Goal: Task Accomplishment & Management: Manage account settings

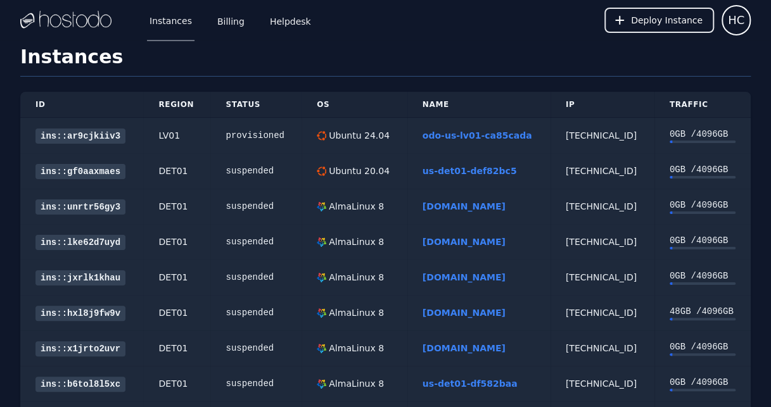
click at [461, 133] on link "odo-us-lv01-ca85cada" at bounding box center [478, 136] width 110 height 10
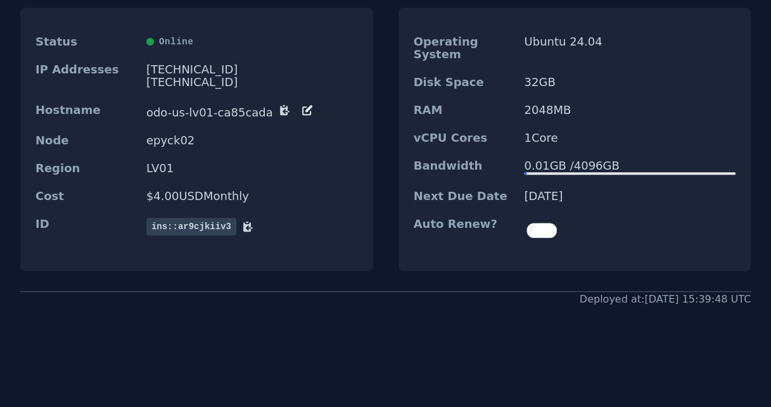
scroll to position [184, 0]
click at [301, 103] on icon at bounding box center [307, 109] width 13 height 13
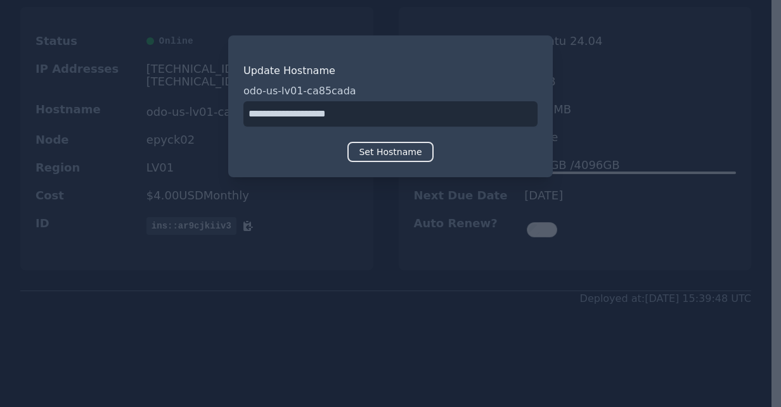
drag, startPoint x: 408, startPoint y: 110, endPoint x: 143, endPoint y: 117, distance: 265.5
click at [143, 117] on div "​ Update Hostname odo-us-lv01-ca85cada Set Hostname" at bounding box center [390, 203] width 781 height 407
type input "**********"
drag, startPoint x: 506, startPoint y: 152, endPoint x: 485, endPoint y: 158, distance: 21.1
click at [506, 152] on div "Set Hostname" at bounding box center [390, 152] width 294 height 20
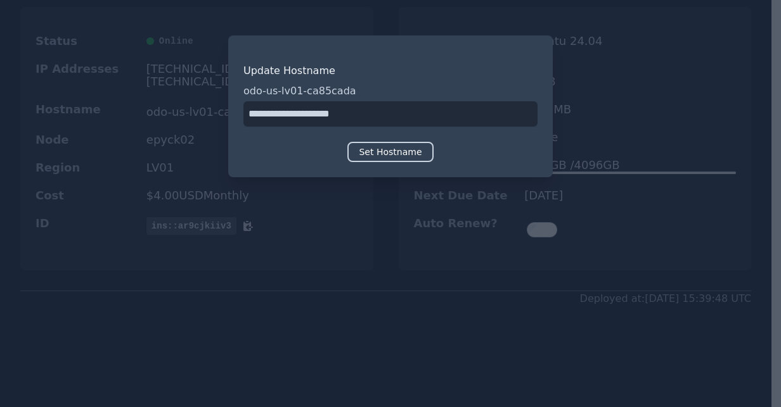
click at [376, 146] on button "Set Hostname" at bounding box center [390, 152] width 86 height 20
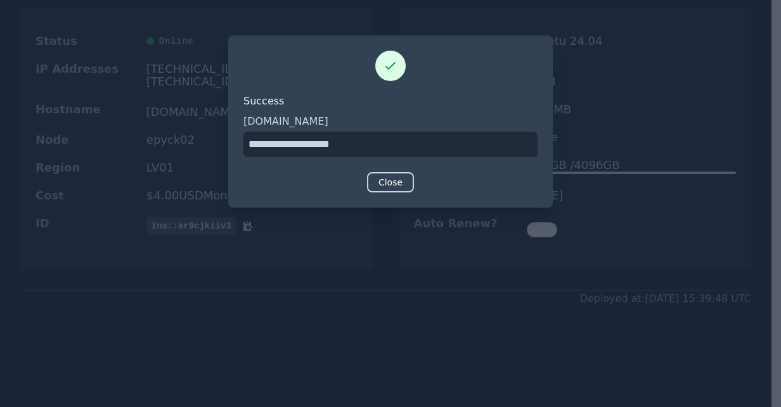
click at [392, 175] on button "Close" at bounding box center [390, 182] width 47 height 20
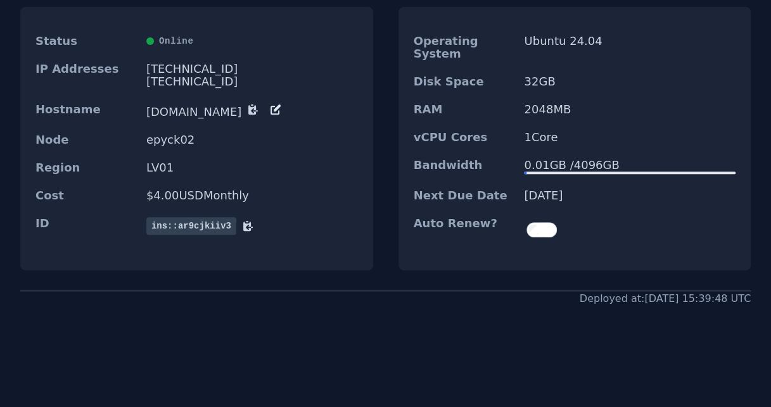
scroll to position [0, 0]
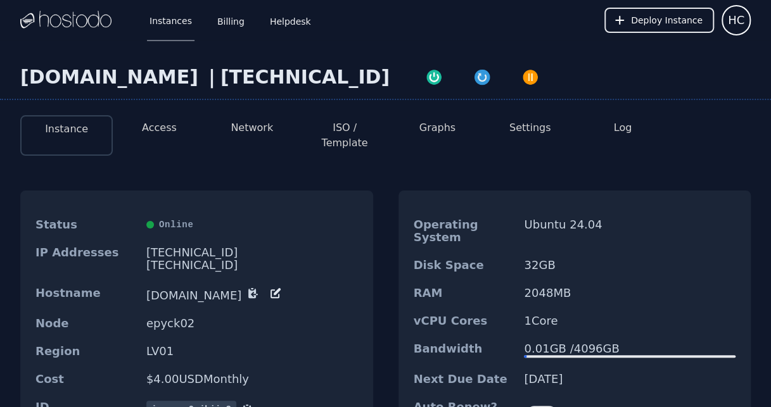
click at [261, 125] on button "Network" at bounding box center [252, 127] width 42 height 15
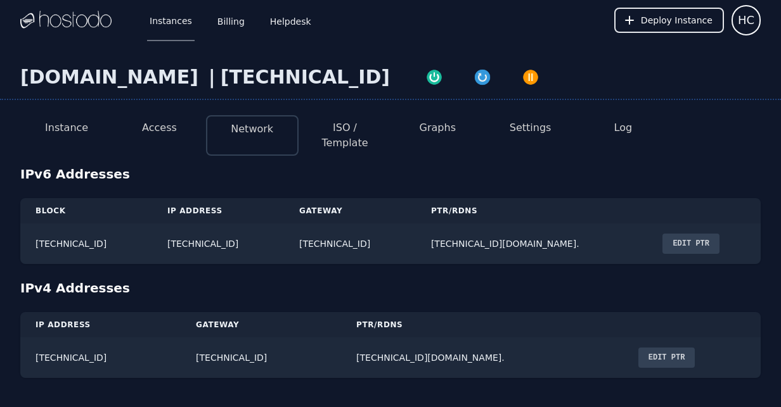
click at [710, 234] on button "Edit PTR" at bounding box center [690, 244] width 57 height 20
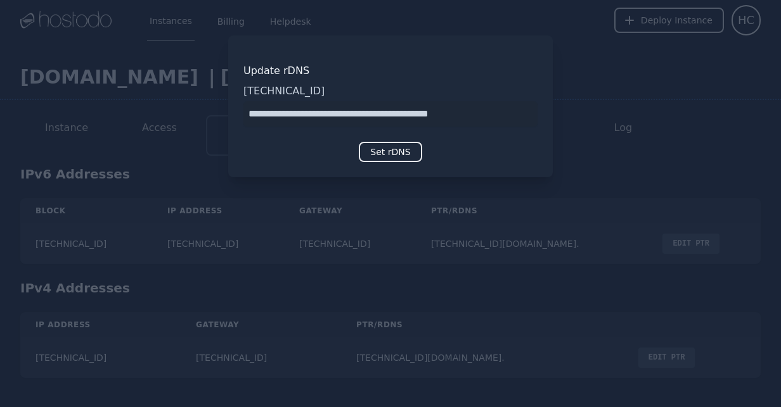
drag, startPoint x: 481, startPoint y: 113, endPoint x: 138, endPoint y: 113, distance: 342.8
click at [138, 113] on div "​ Update rDNS 2606:65c0:10:4:cec5:144a:4948:a5ff Set rDNS" at bounding box center [390, 203] width 781 height 407
type input "**********"
drag, startPoint x: 538, startPoint y: 153, endPoint x: 509, endPoint y: 161, distance: 29.7
click at [538, 153] on div "Update rDNS 2606:65c0:10:4:cec5:144a:4948:a5ff Set rDNS" at bounding box center [390, 106] width 324 height 142
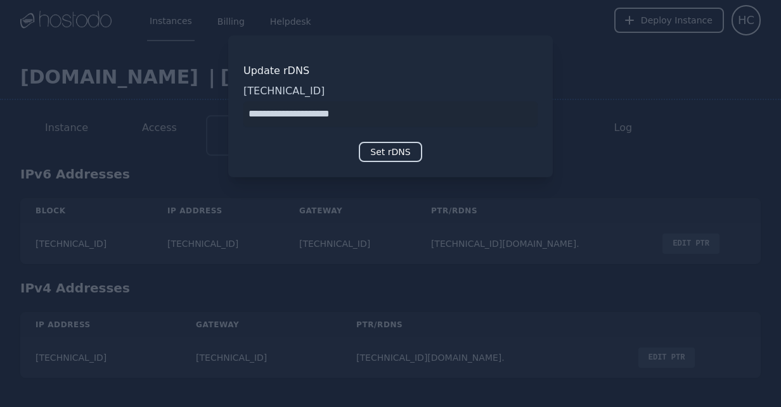
click at [374, 153] on button "Set rDNS" at bounding box center [390, 152] width 63 height 20
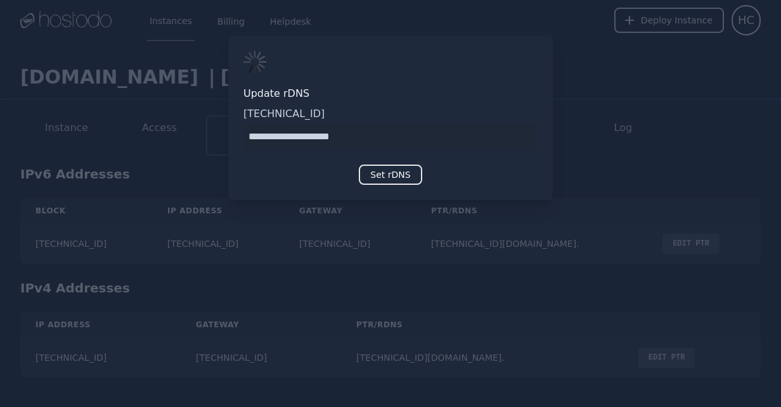
click at [423, 300] on div at bounding box center [390, 203] width 781 height 407
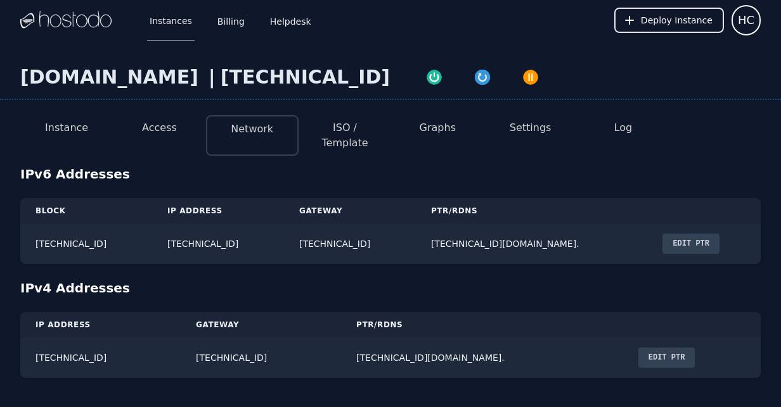
click at [646, 348] on button "Edit PTR" at bounding box center [666, 358] width 57 height 20
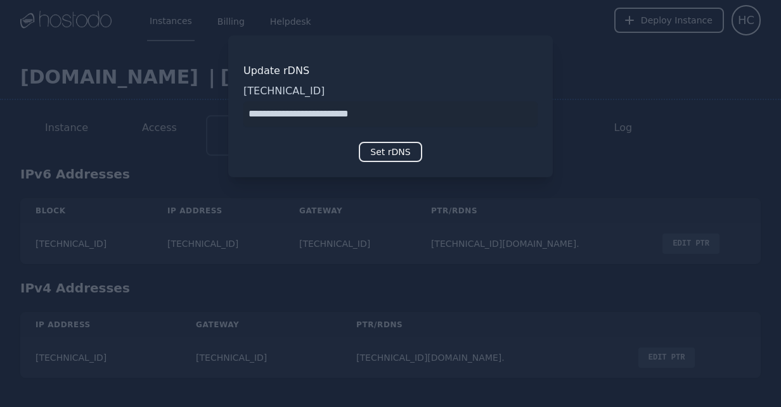
drag, startPoint x: 427, startPoint y: 113, endPoint x: 138, endPoint y: 108, distance: 289.0
click at [138, 108] on div "​ Update rDNS 158.51.124.30 Set rDNS" at bounding box center [390, 203] width 781 height 407
type input "**********"
click at [329, 78] on h3 "Update rDNS" at bounding box center [390, 70] width 294 height 15
click at [381, 148] on button "Set rDNS" at bounding box center [390, 152] width 63 height 20
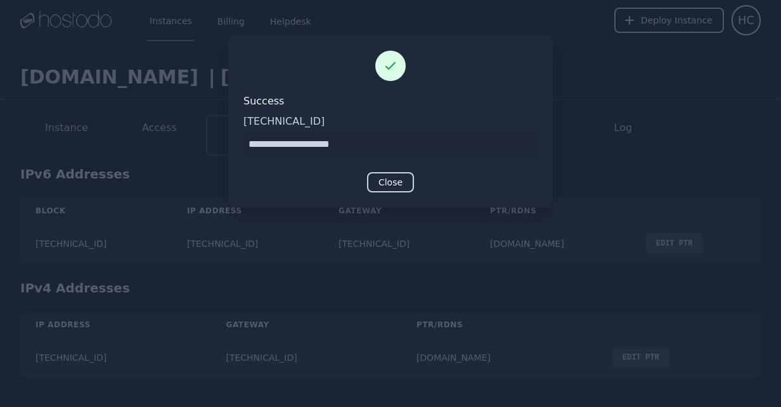
click at [389, 184] on button "Close" at bounding box center [390, 182] width 47 height 20
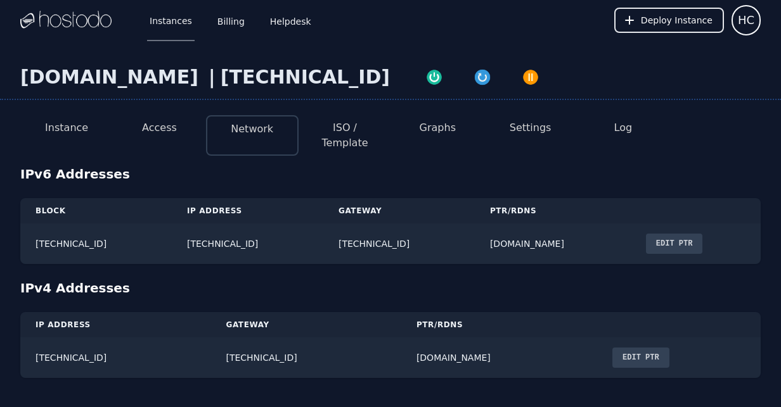
click at [457, 279] on div "IPv4 Addresses" at bounding box center [390, 288] width 740 height 18
click at [139, 127] on li "Access" at bounding box center [159, 135] width 92 height 41
click at [151, 127] on button "Access" at bounding box center [159, 127] width 35 height 15
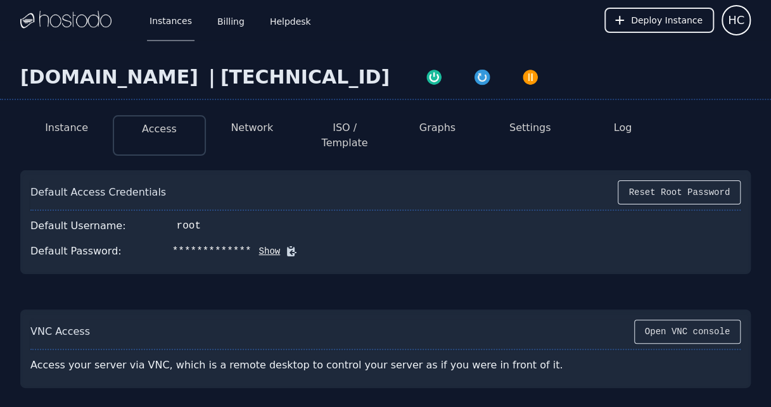
click at [266, 125] on button "Network" at bounding box center [252, 127] width 42 height 15
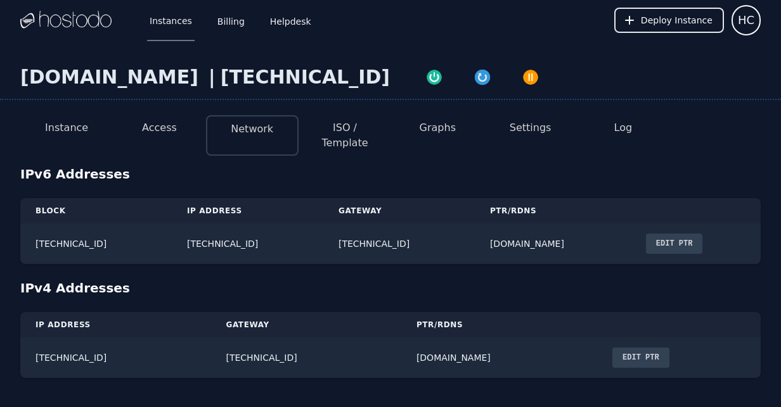
click at [139, 133] on li "Access" at bounding box center [159, 135] width 92 height 41
click at [146, 129] on button "Access" at bounding box center [159, 127] width 35 height 15
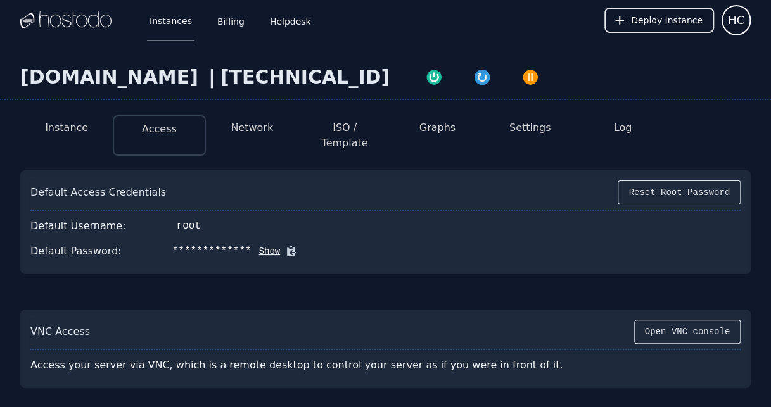
click at [73, 128] on button "Instance" at bounding box center [66, 127] width 43 height 15
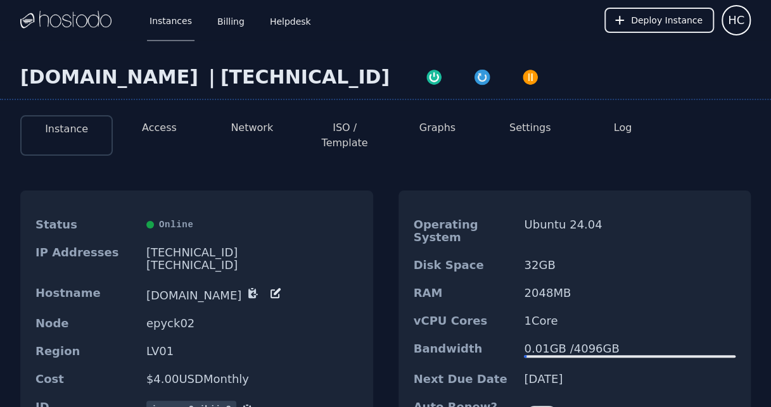
click at [162, 127] on button "Access" at bounding box center [159, 127] width 35 height 15
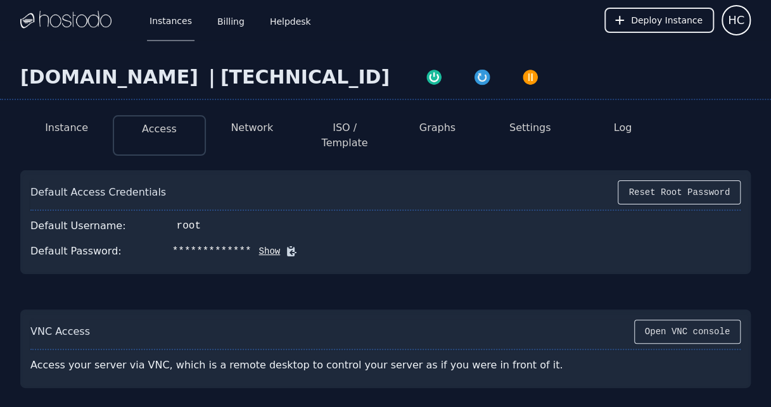
click at [244, 131] on button "Network" at bounding box center [252, 127] width 42 height 15
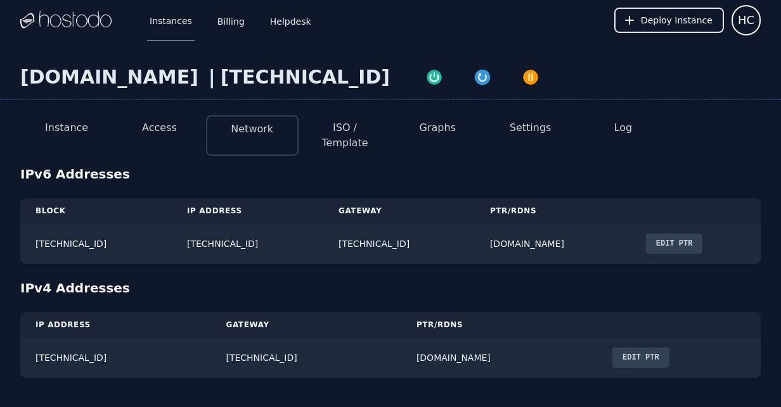
click at [348, 125] on button "ISO / Template" at bounding box center [345, 135] width 72 height 30
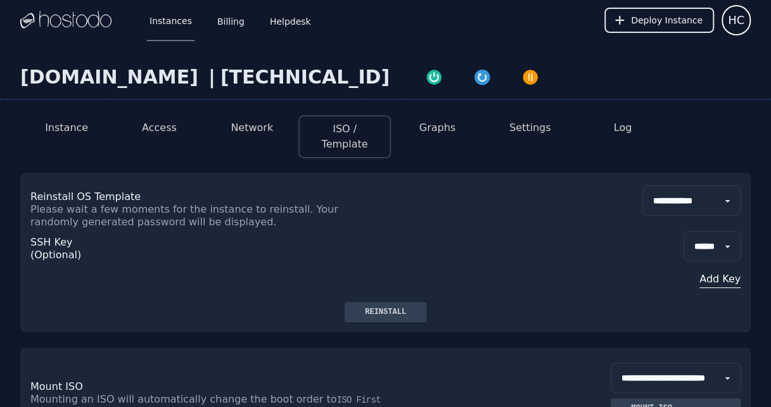
click at [166, 125] on button "Access" at bounding box center [159, 127] width 35 height 15
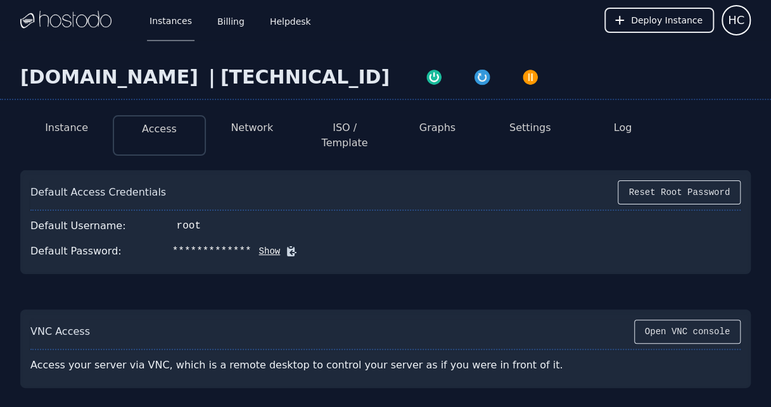
click at [239, 131] on button "Network" at bounding box center [252, 127] width 42 height 15
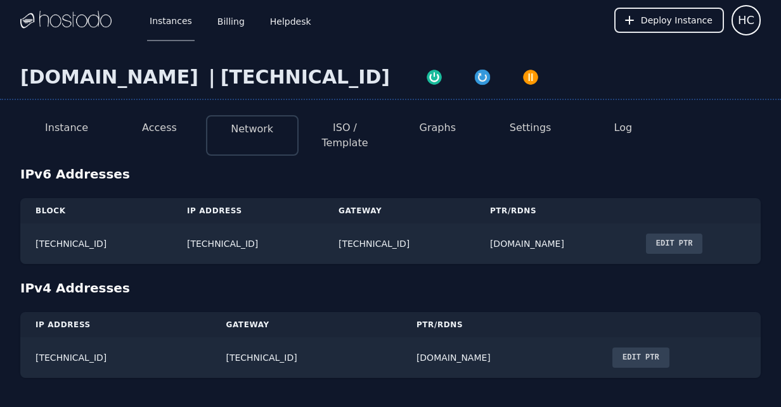
click at [175, 122] on li "Access" at bounding box center [159, 135] width 92 height 41
click at [323, 125] on button "ISO / Template" at bounding box center [345, 135] width 72 height 30
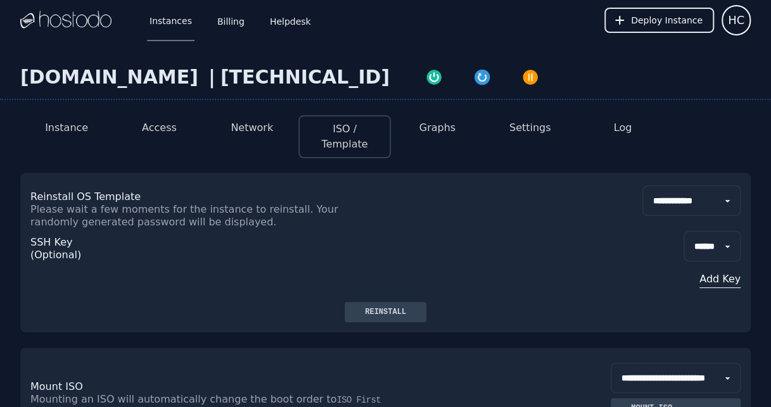
click at [653, 186] on select "**********" at bounding box center [691, 201] width 98 height 30
select select "**"
click at [642, 186] on select "**********" at bounding box center [691, 201] width 98 height 30
click at [153, 121] on button "Access" at bounding box center [159, 127] width 35 height 15
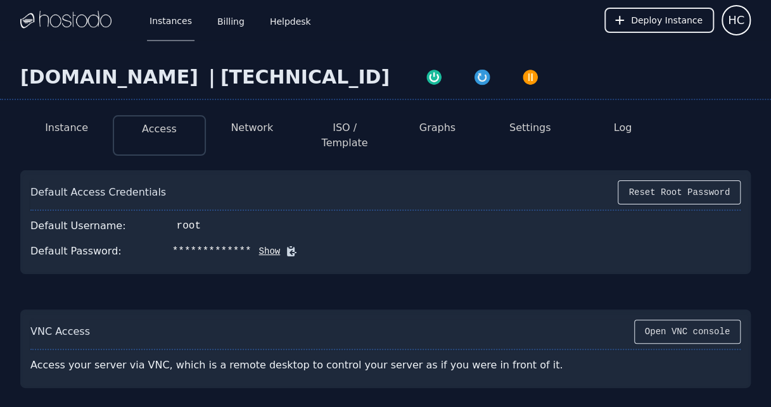
click at [84, 134] on button "Instance" at bounding box center [66, 127] width 43 height 15
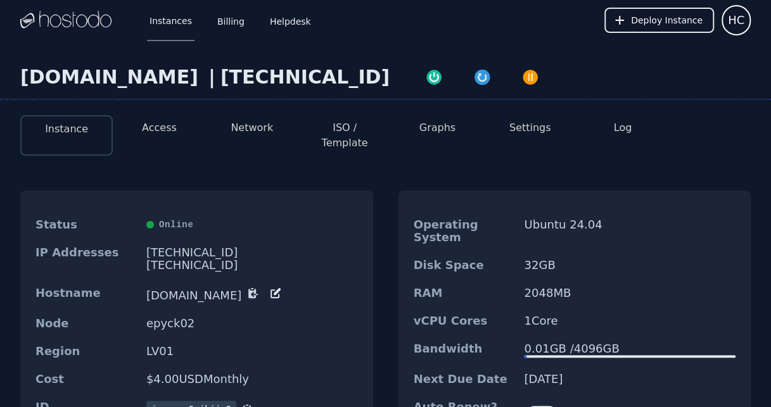
click at [146, 137] on li "Access" at bounding box center [159, 135] width 92 height 41
click at [261, 132] on button "Network" at bounding box center [252, 127] width 42 height 15
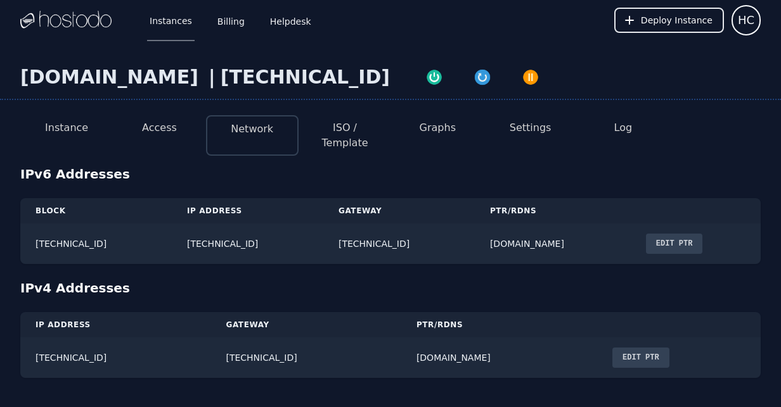
click at [316, 129] on button "ISO / Template" at bounding box center [345, 135] width 72 height 30
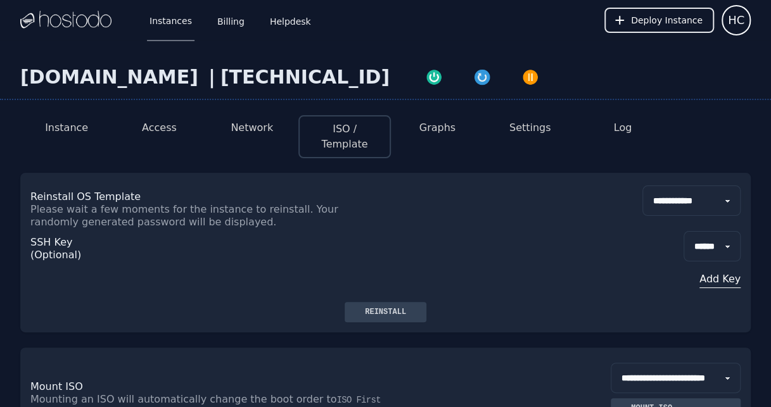
click at [727, 188] on select "**********" at bounding box center [691, 201] width 98 height 30
select select "**"
click at [642, 186] on select "**********" at bounding box center [691, 201] width 98 height 30
click at [392, 307] on div "Reinstall" at bounding box center [385, 312] width 61 height 10
